Goal: Check status: Verify the current state of an ongoing process or item

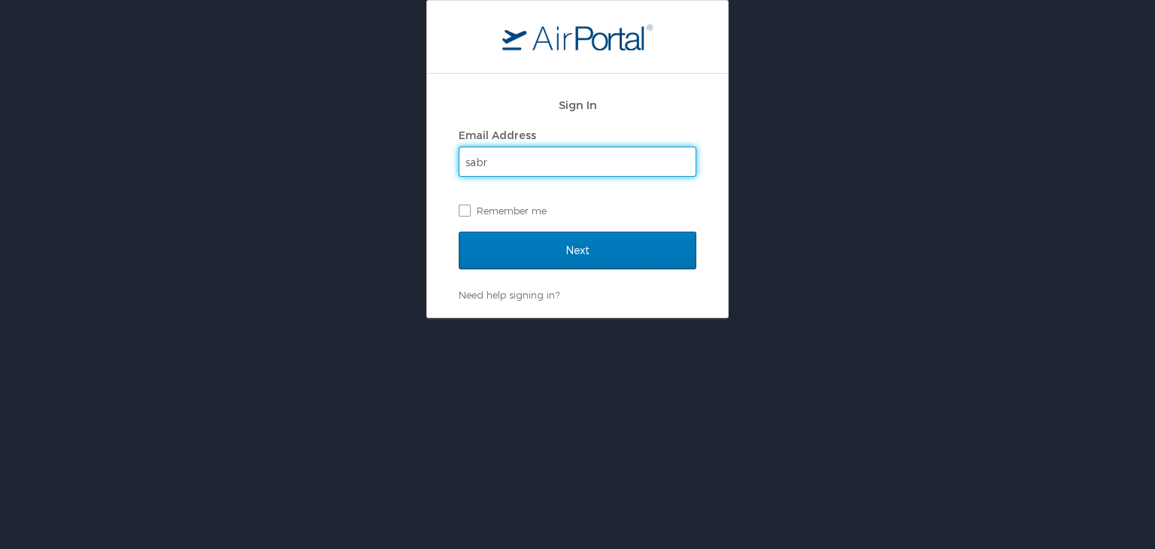
type input "sabrina.evans@howard.edu"
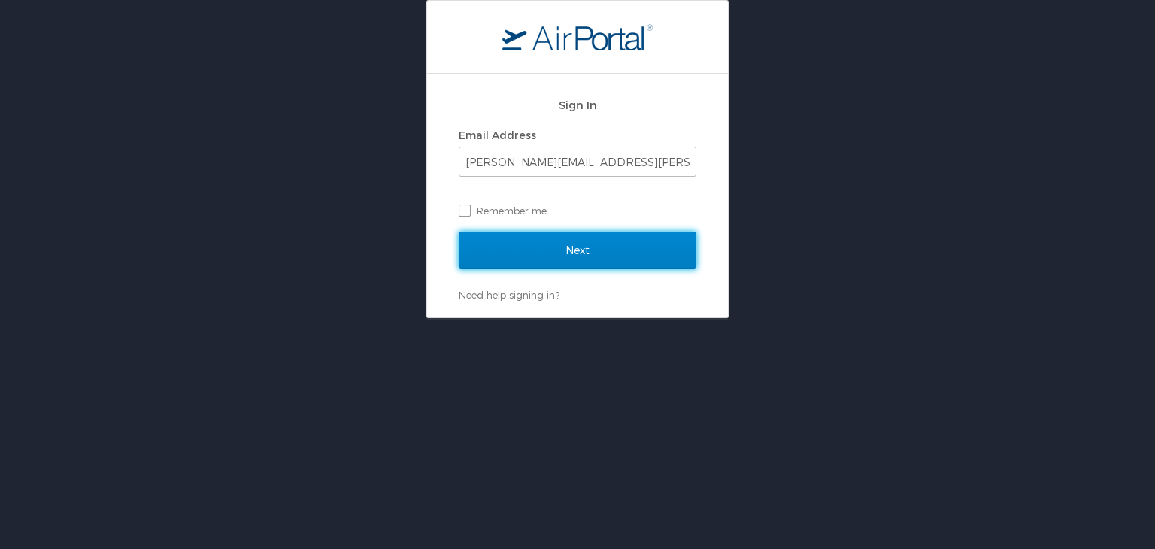
click at [590, 240] on input "Next" at bounding box center [578, 251] width 238 height 38
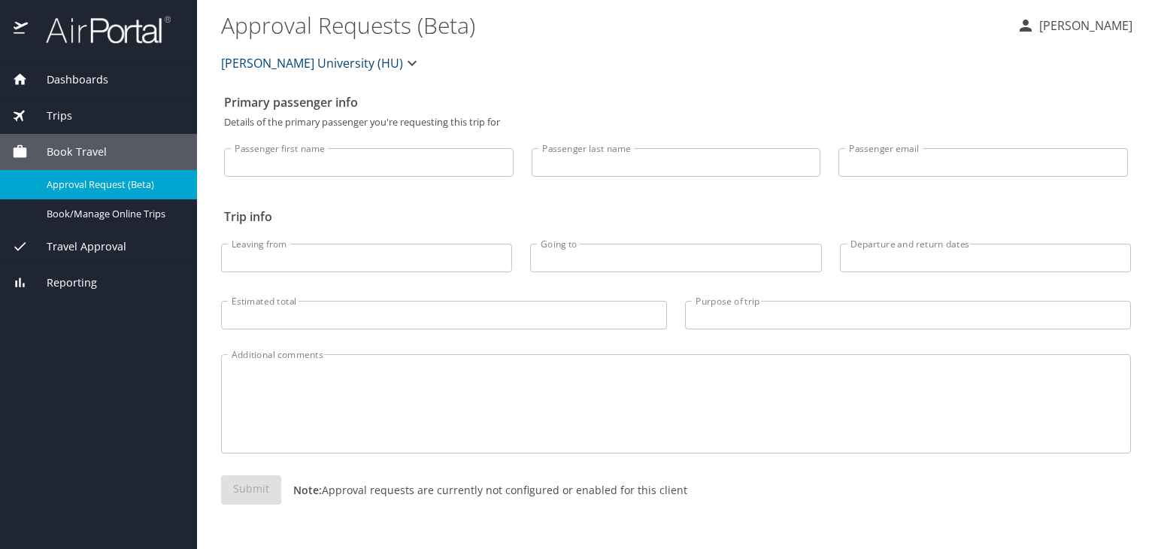
click at [77, 248] on span "Travel Approval" at bounding box center [77, 246] width 98 height 17
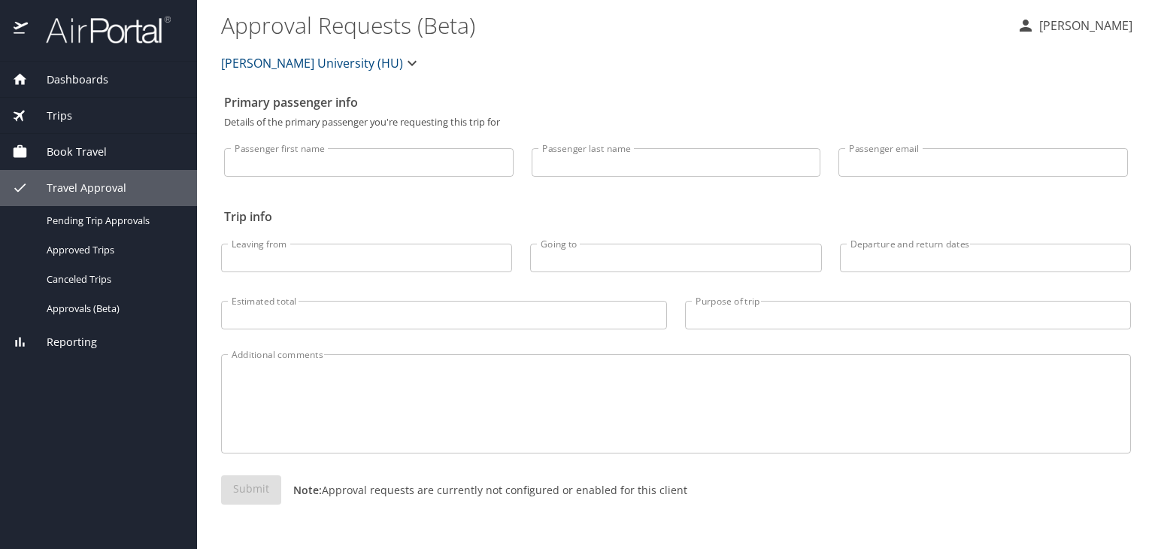
click at [60, 114] on span "Trips" at bounding box center [50, 115] width 44 height 17
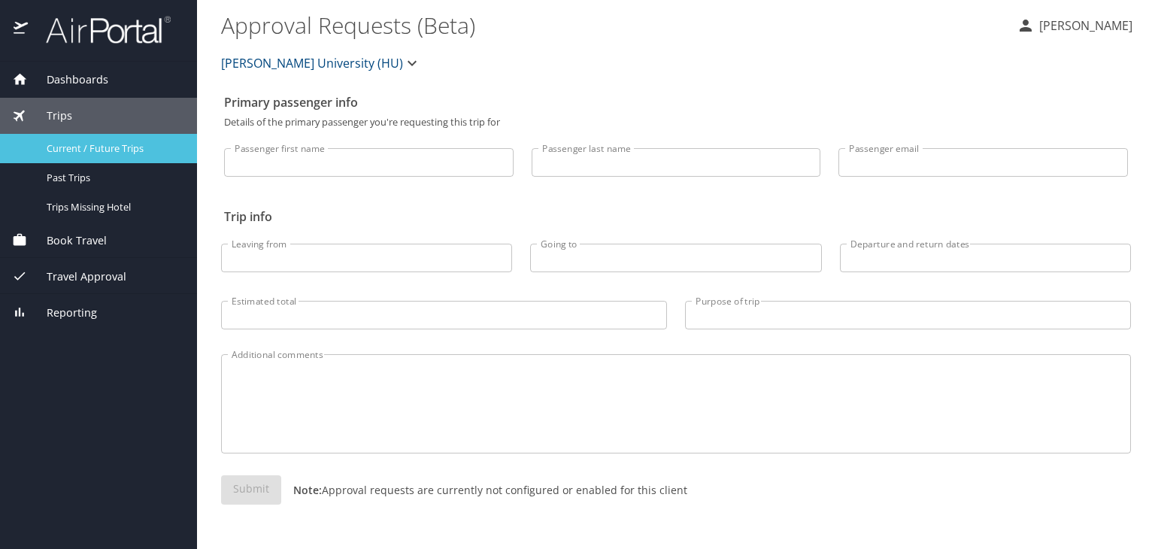
click at [75, 144] on span "Current / Future Trips" at bounding box center [113, 148] width 132 height 14
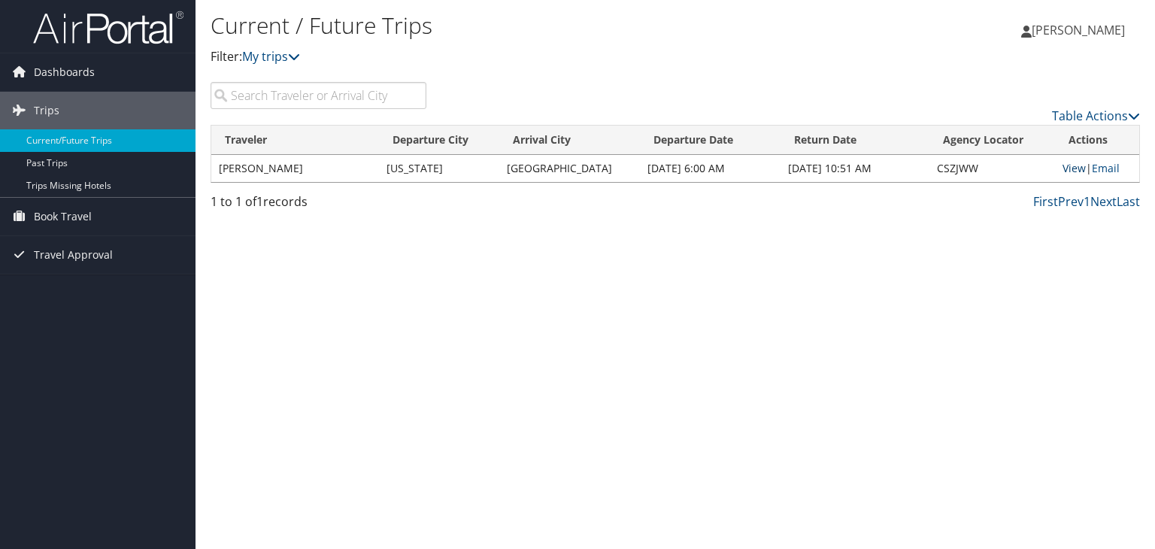
click at [1062, 166] on link "View" at bounding box center [1073, 168] width 23 height 14
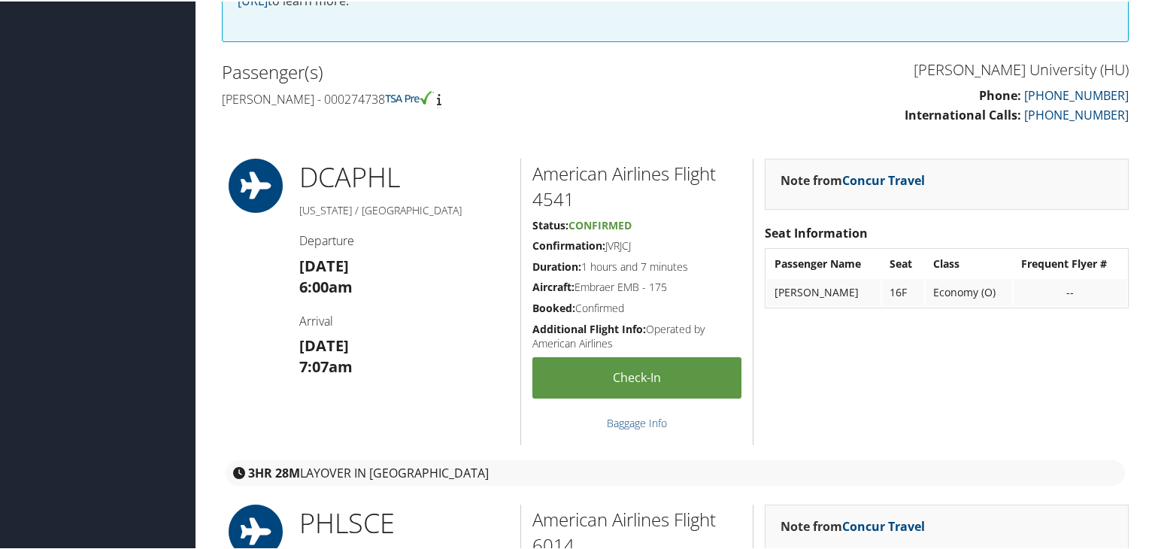
scroll to position [470, 0]
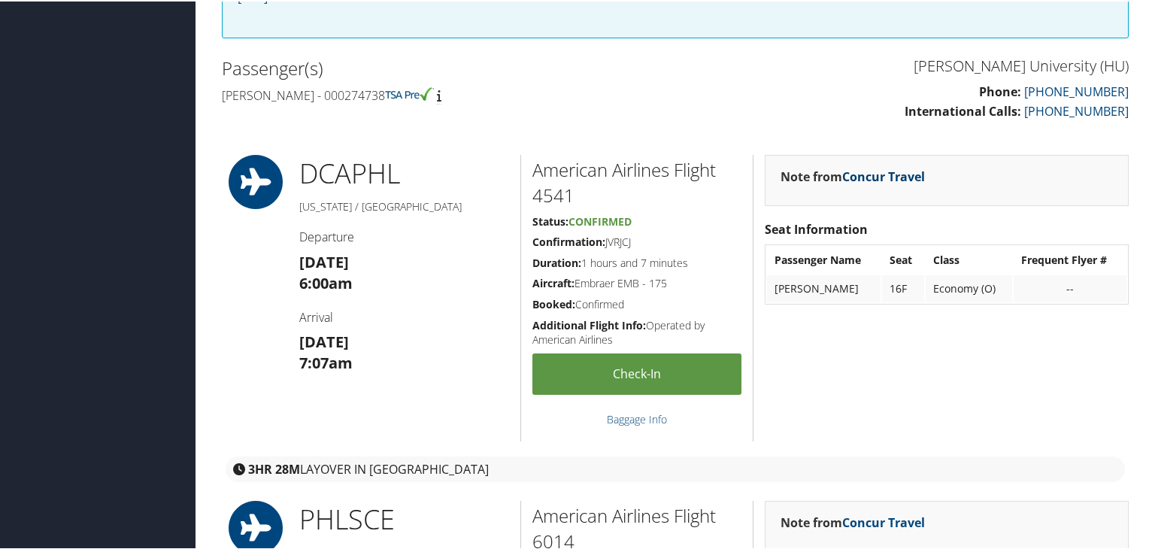
click at [910, 170] on link "Concur Travel" at bounding box center [883, 175] width 83 height 17
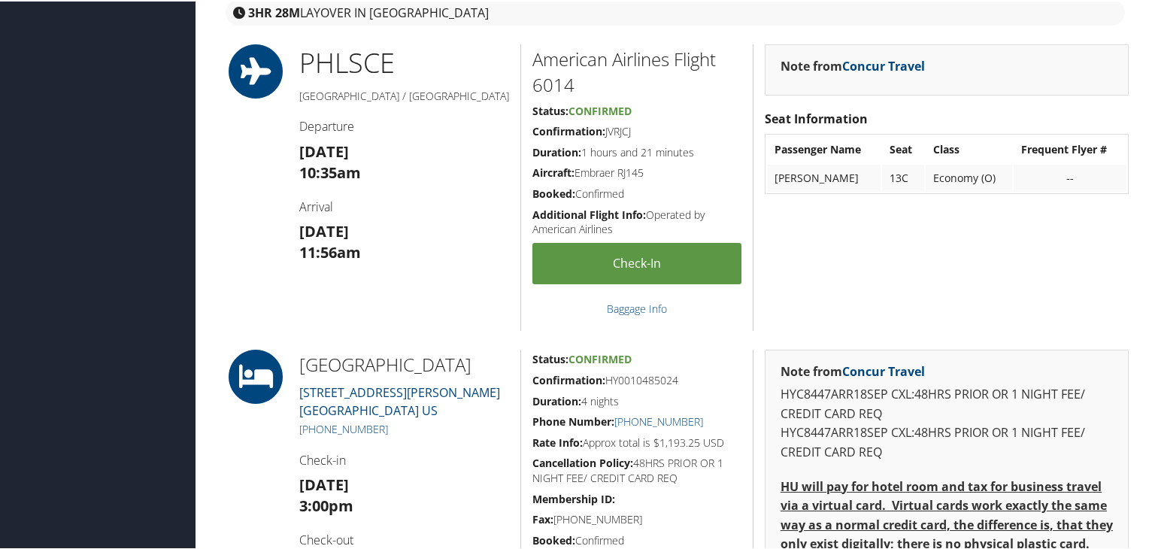
scroll to position [914, 0]
